Goal: Find specific page/section

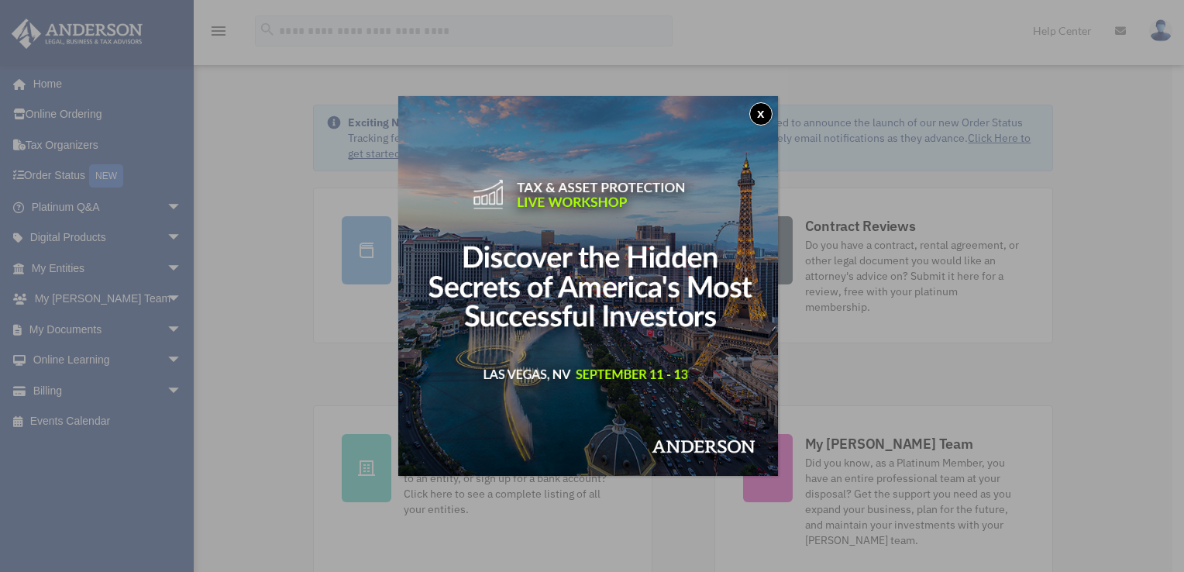
click at [763, 116] on button "x" at bounding box center [761, 113] width 23 height 23
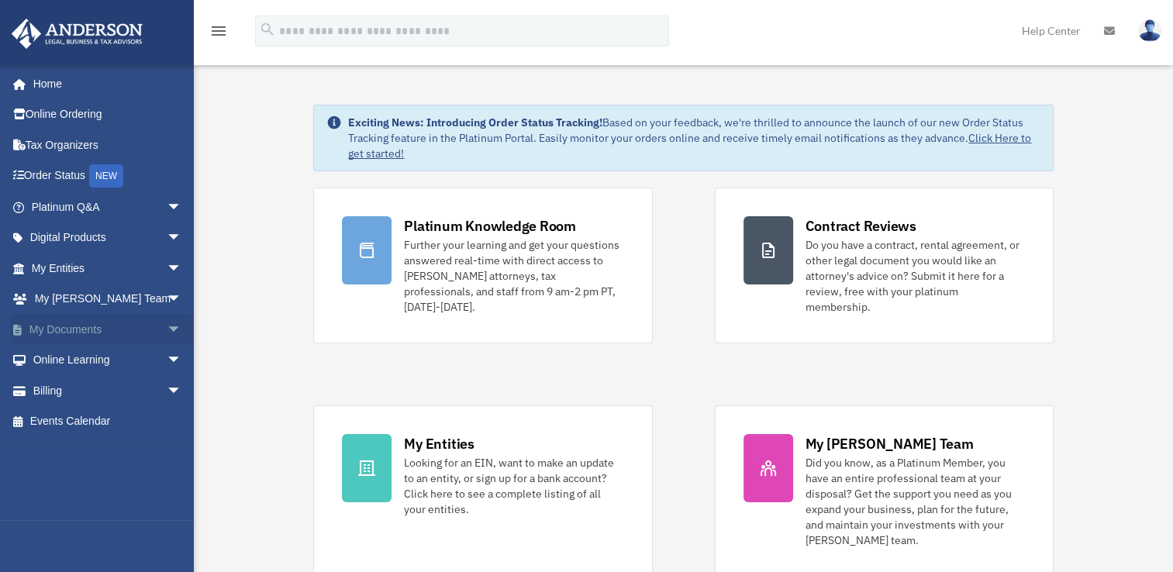
click at [167, 328] on span "arrow_drop_down" at bounding box center [182, 330] width 31 height 32
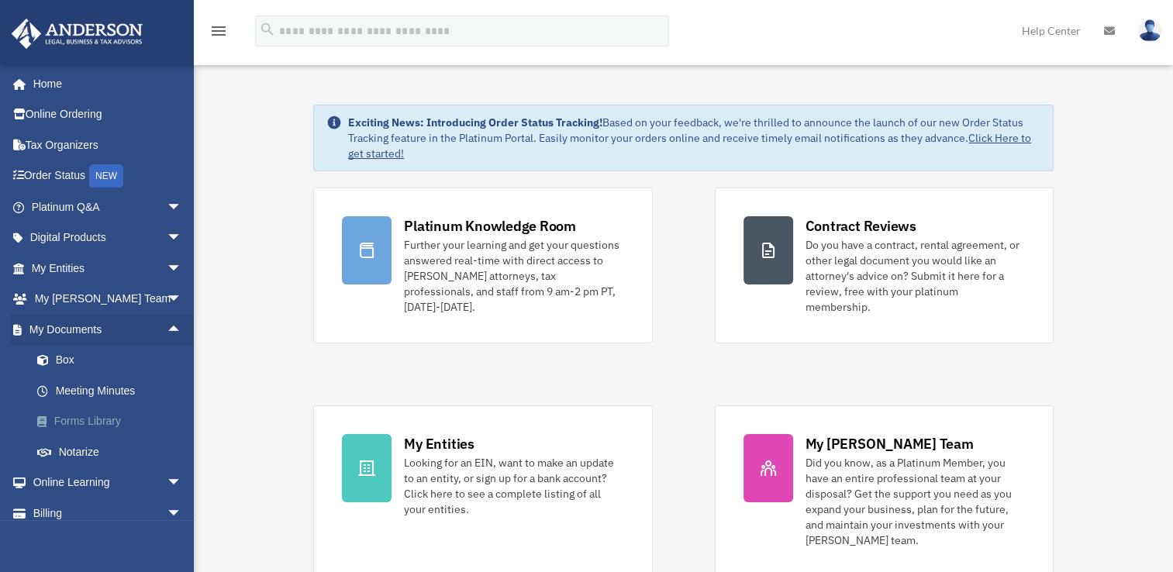
click at [113, 425] on link "Forms Library" at bounding box center [114, 421] width 184 height 31
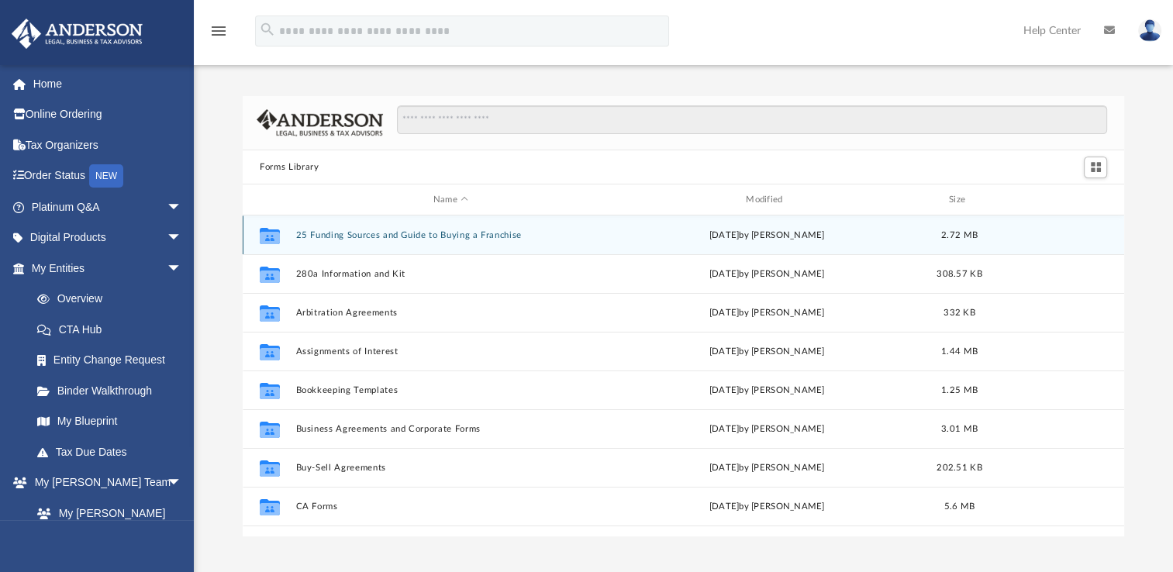
scroll to position [340, 868]
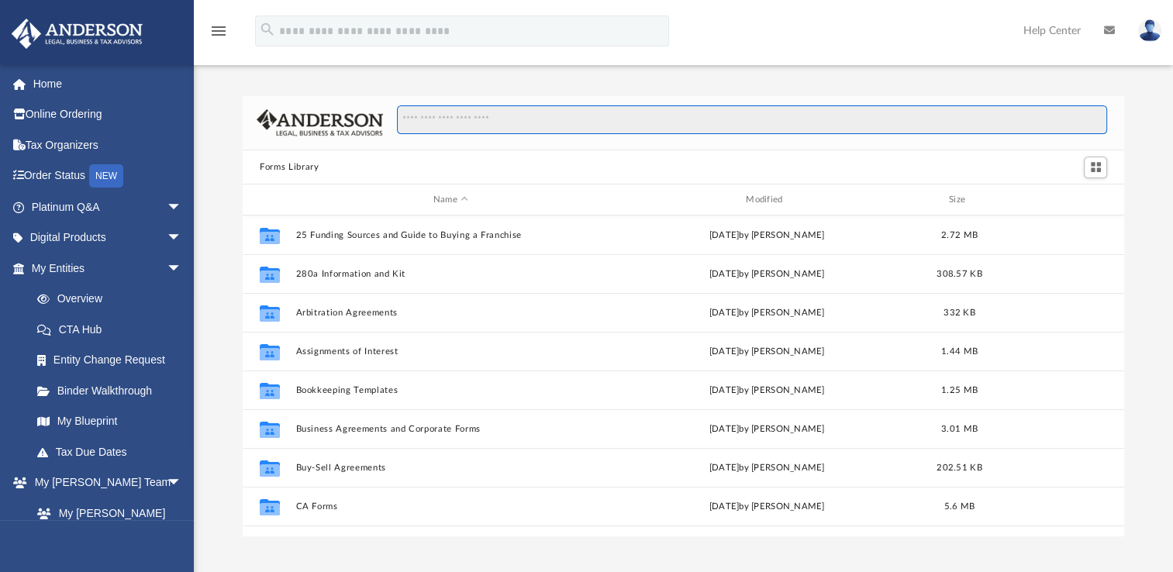
click at [446, 123] on input "Search files and folders" at bounding box center [752, 119] width 710 height 29
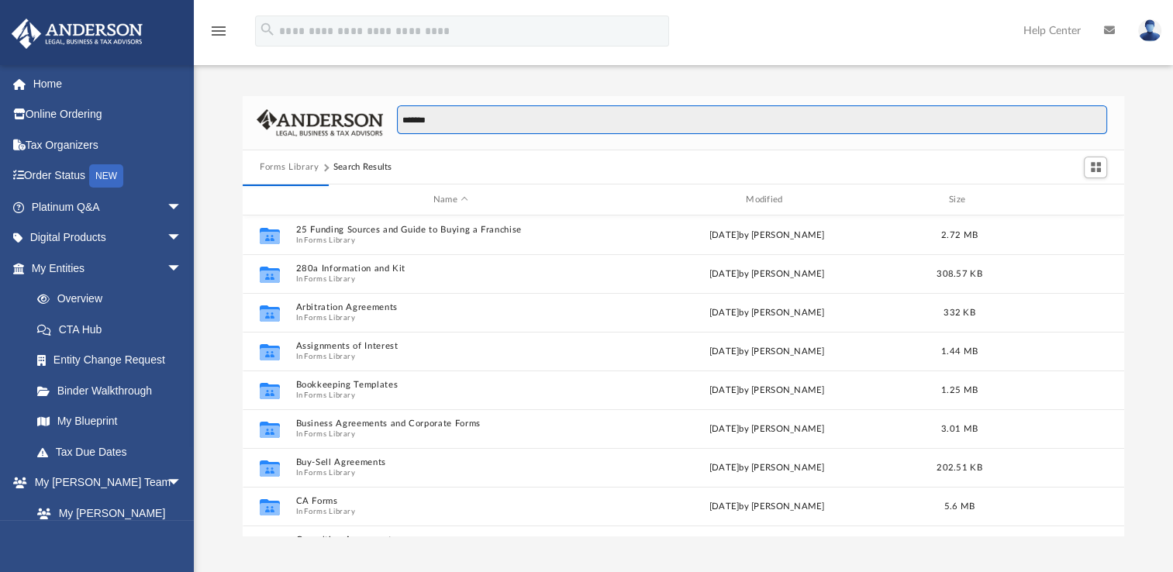
type input "*******"
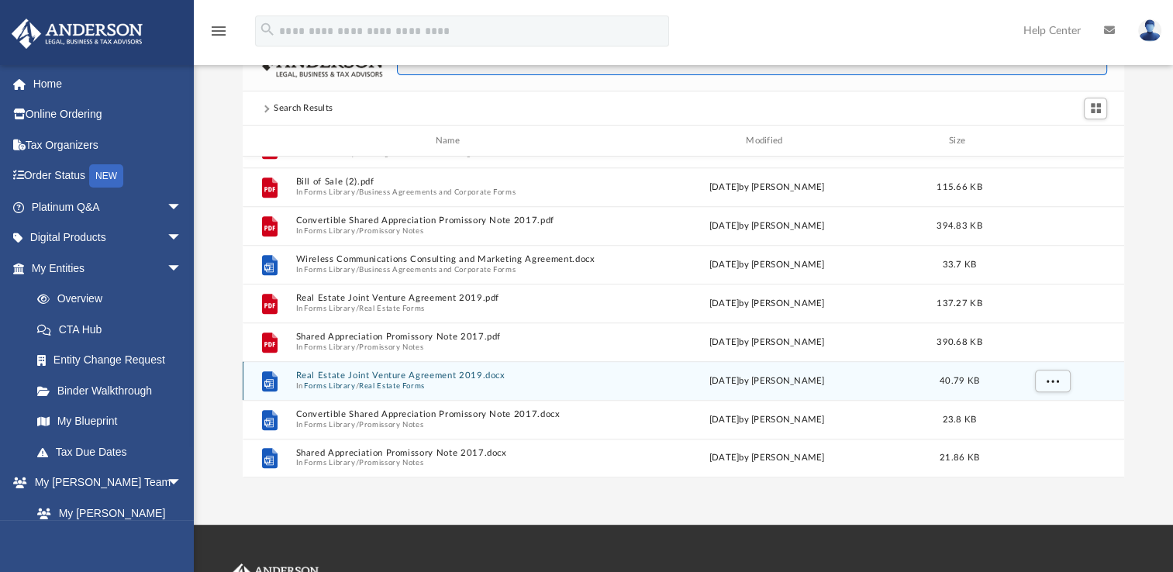
scroll to position [0, 0]
